Goal: Task Accomplishment & Management: Use online tool/utility

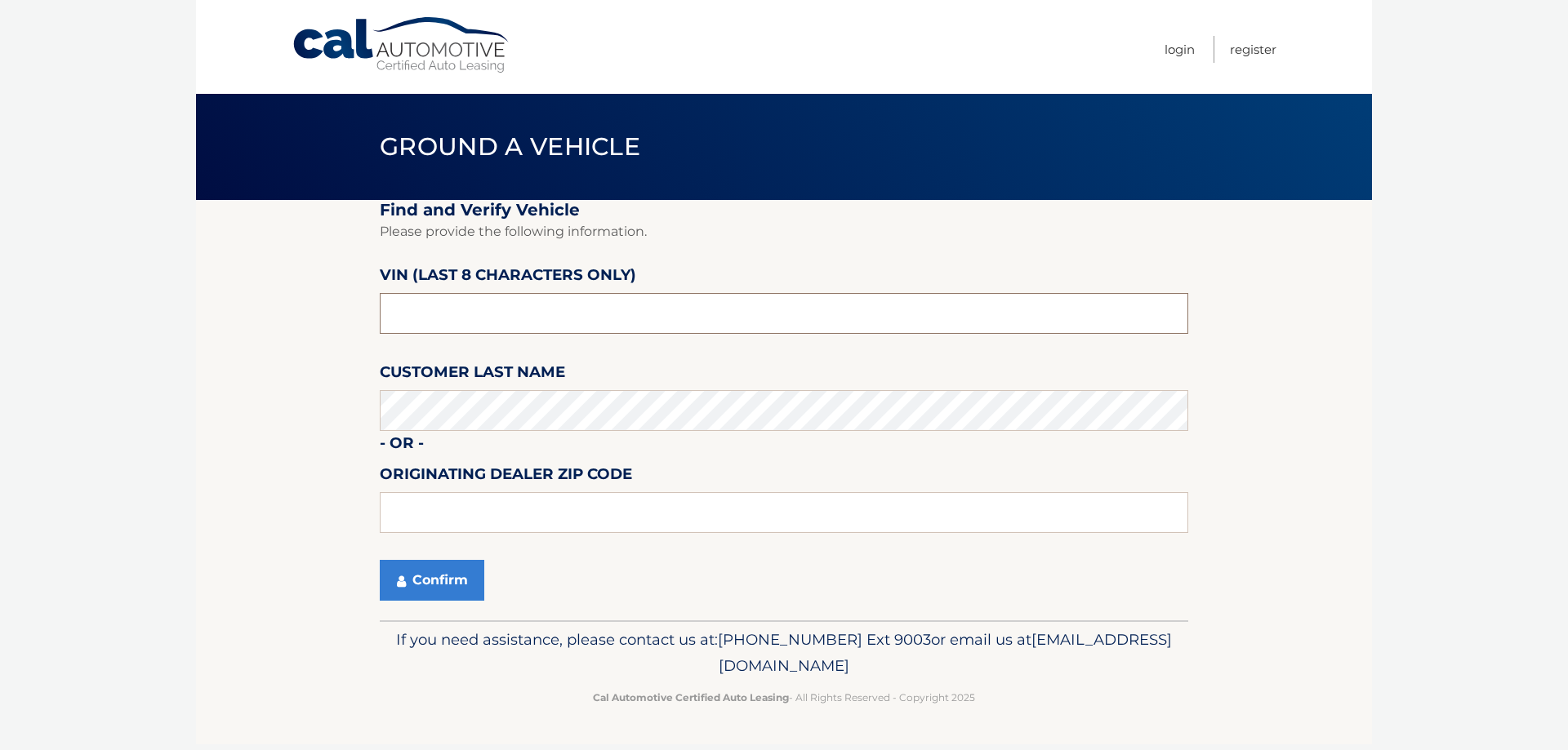
drag, startPoint x: 461, startPoint y: 321, endPoint x: 360, endPoint y: 326, distance: 101.1
click at [395, 325] on input "text" at bounding box center [784, 313] width 809 height 41
drag, startPoint x: 465, startPoint y: 319, endPoint x: 212, endPoint y: 370, distance: 258.1
click at [212, 370] on section "Find and Verify Vehicle Please provide the following information. VIN (last 8 c…" at bounding box center [784, 410] width 1176 height 421
type input "NS190784"
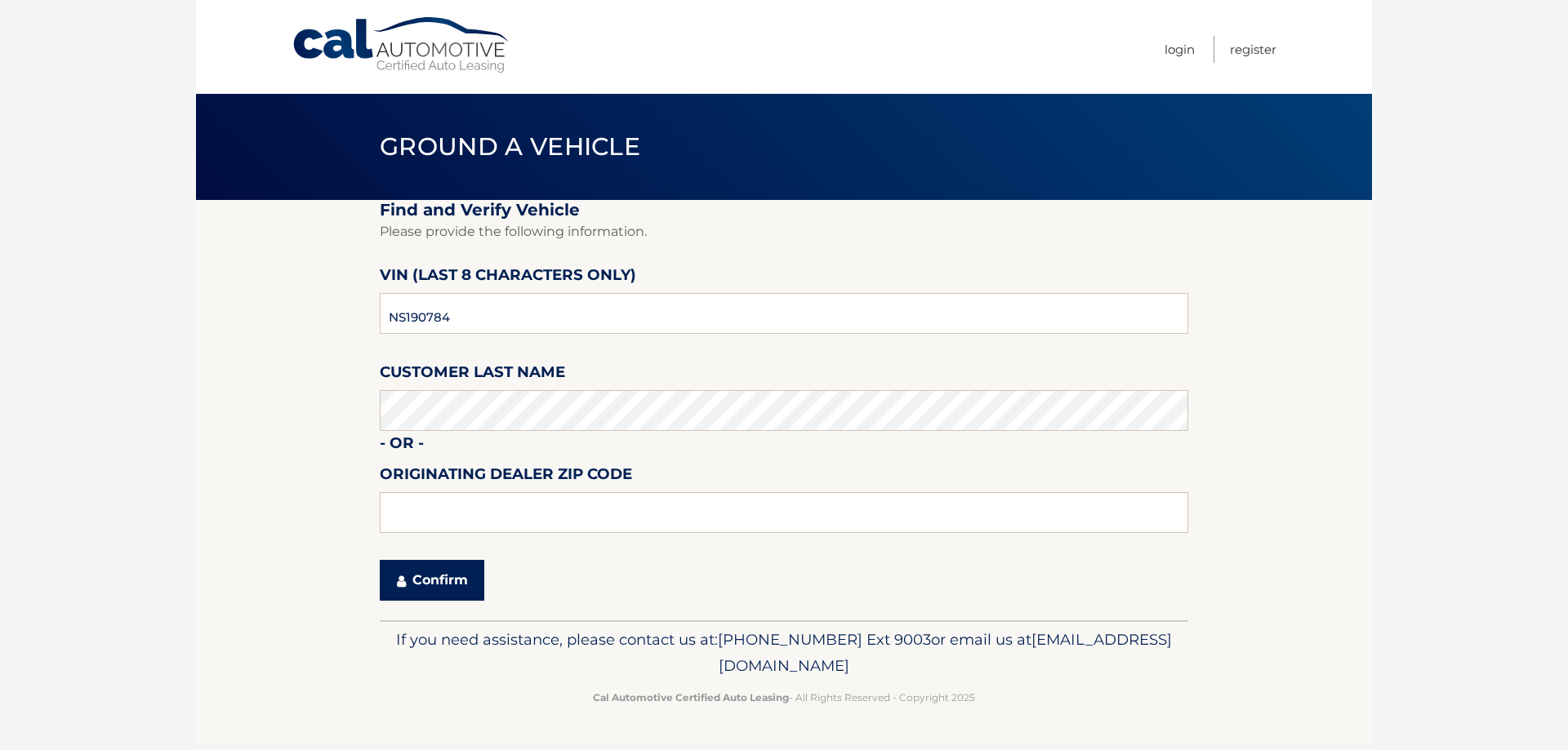
click at [419, 580] on button "Confirm" at bounding box center [432, 581] width 105 height 41
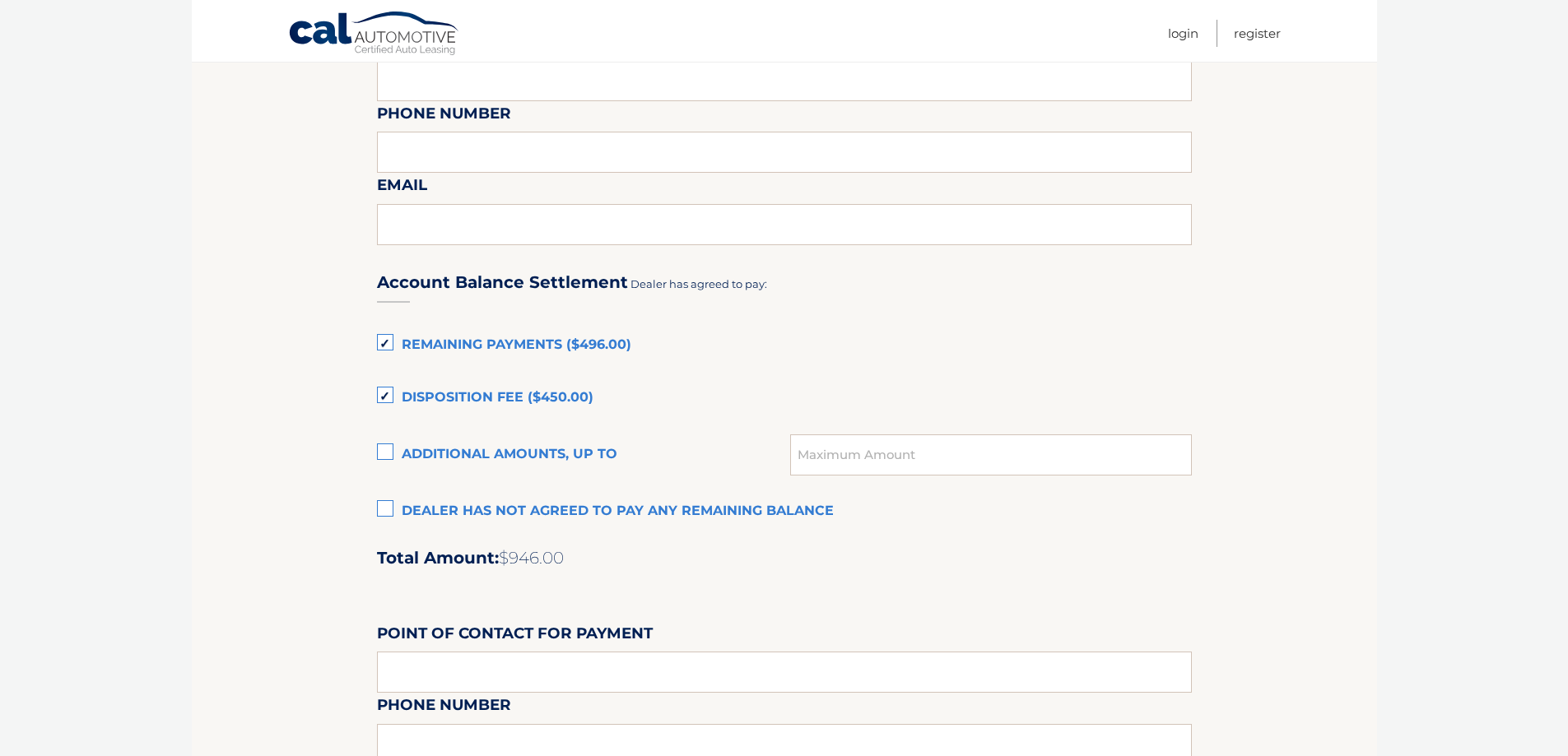
scroll to position [987, 0]
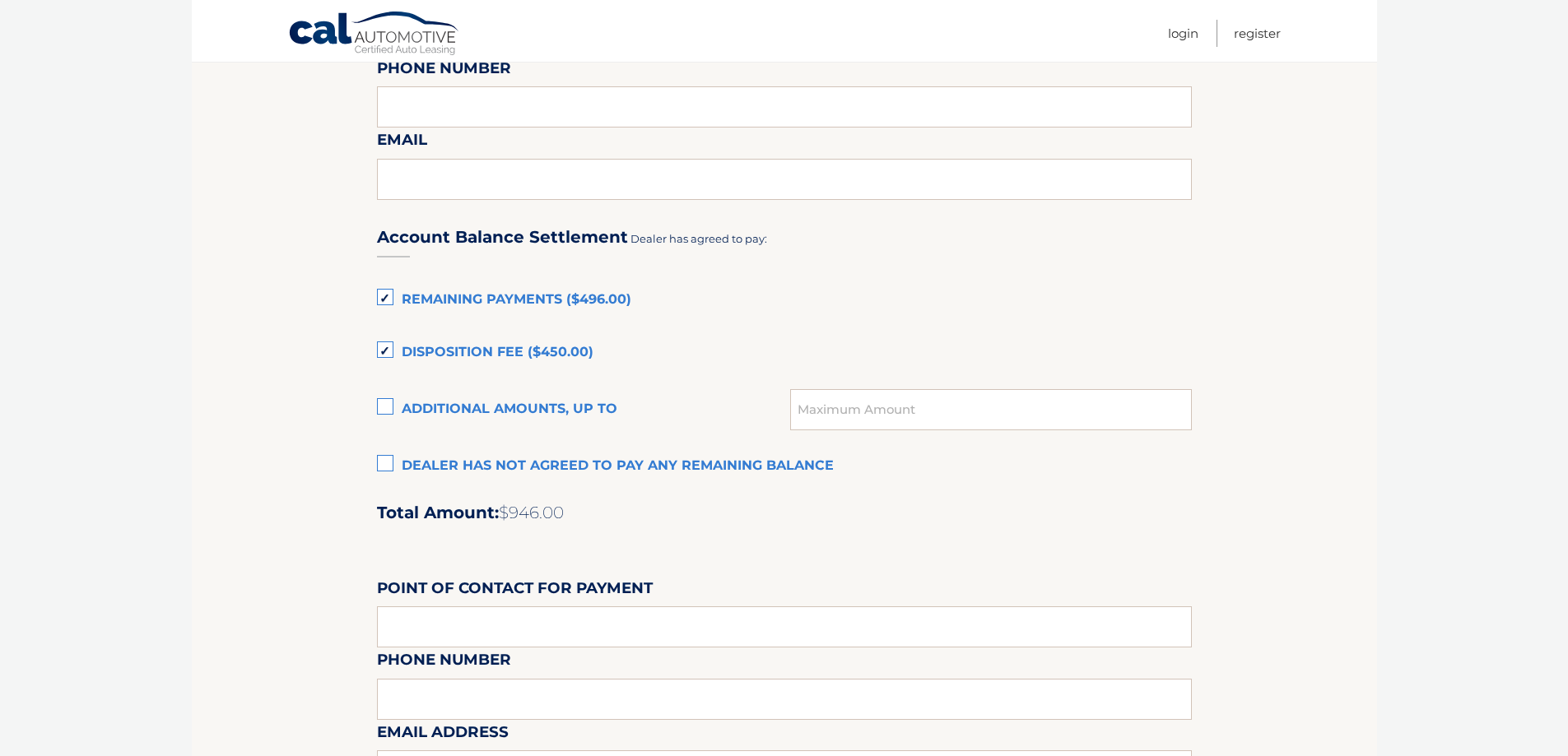
click at [389, 347] on label "Disposition Fee ($450.00)" at bounding box center [784, 352] width 815 height 32
click at [0, 0] on input "Disposition Fee ($450.00)" at bounding box center [0, 0] width 0 height 0
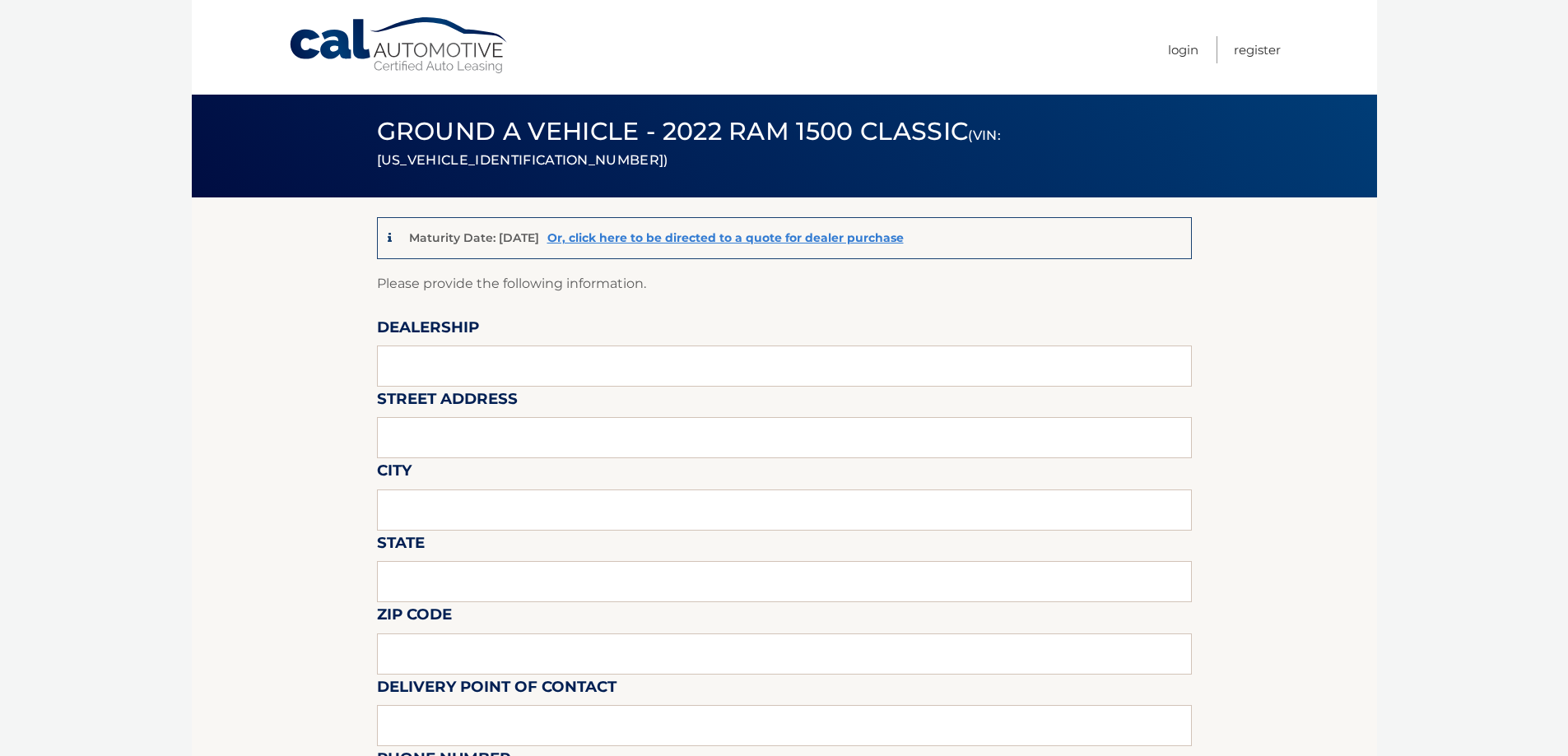
scroll to position [0, 0]
